Goal: Navigation & Orientation: Find specific page/section

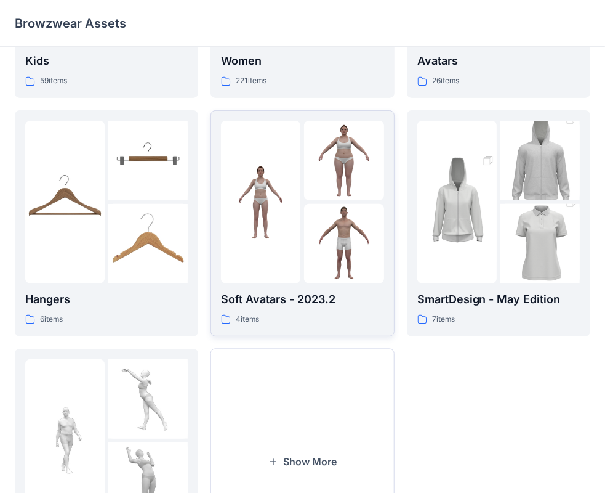
scroll to position [246, 0]
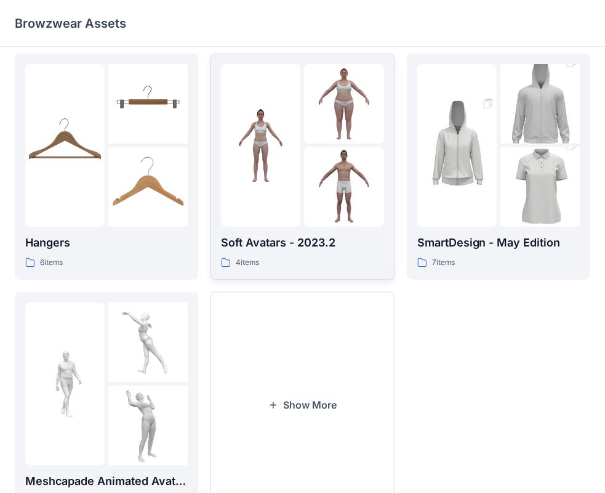
click at [275, 164] on img at bounding box center [260, 144] width 79 height 79
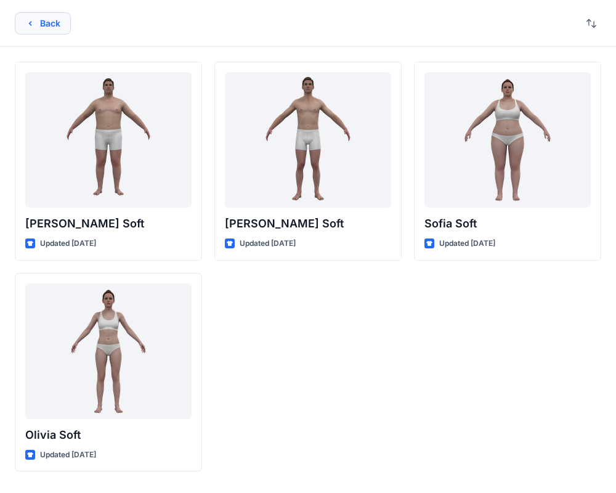
click at [55, 22] on button "Back" at bounding box center [43, 23] width 56 height 22
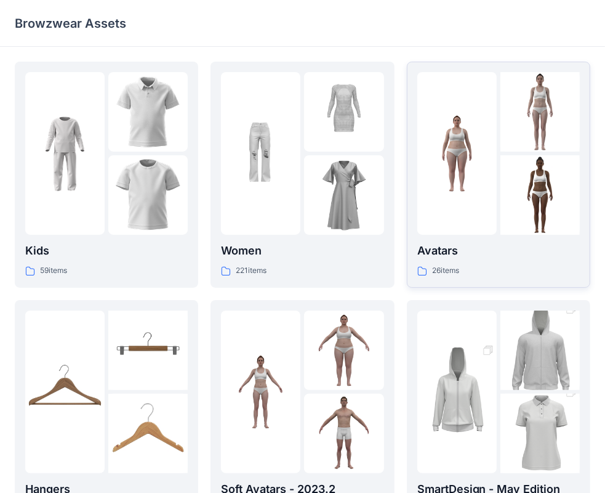
click at [476, 140] on img at bounding box center [456, 153] width 79 height 79
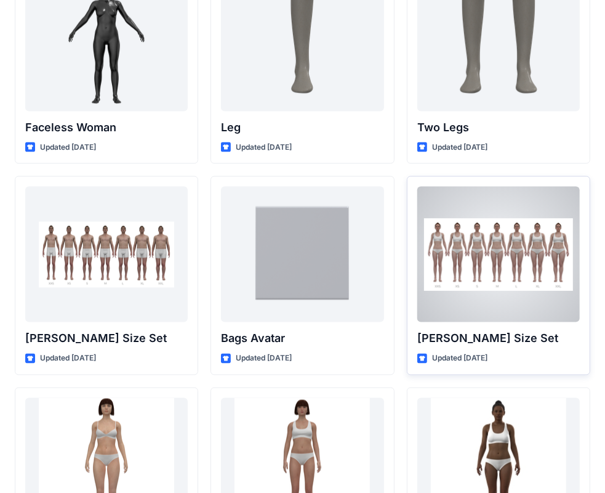
scroll to position [1170, 0]
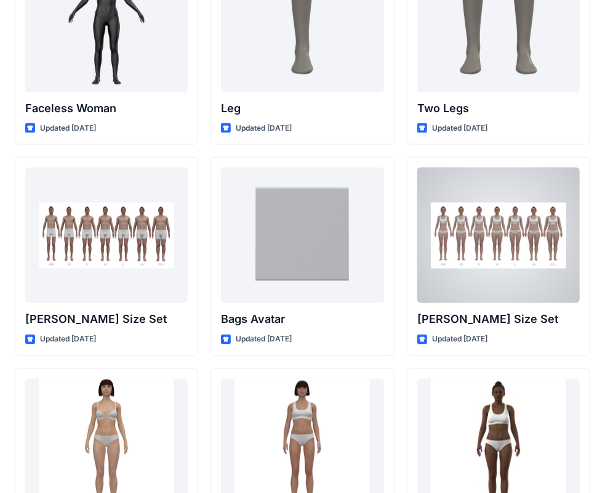
click at [500, 273] on div at bounding box center [498, 234] width 163 height 135
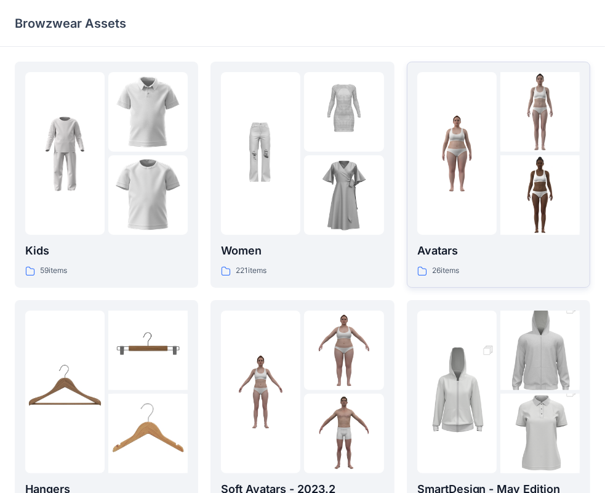
click at [501, 147] on img at bounding box center [540, 111] width 79 height 79
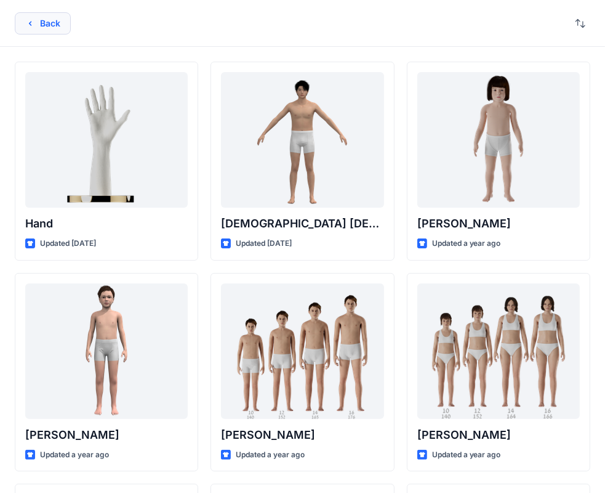
click at [49, 30] on button "Back" at bounding box center [43, 23] width 56 height 22
